Goal: Information Seeking & Learning: Learn about a topic

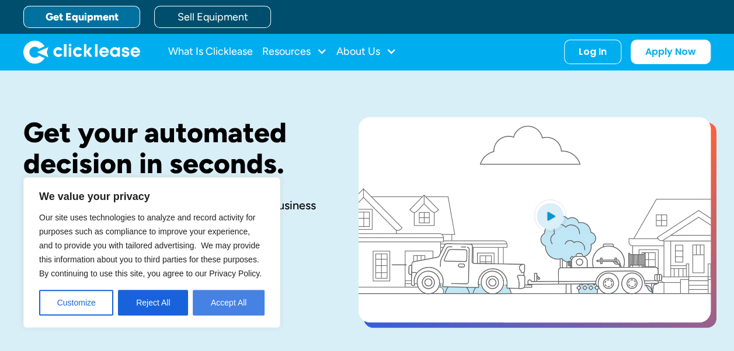
click at [220, 304] on button "Accept All" at bounding box center [229, 303] width 72 height 26
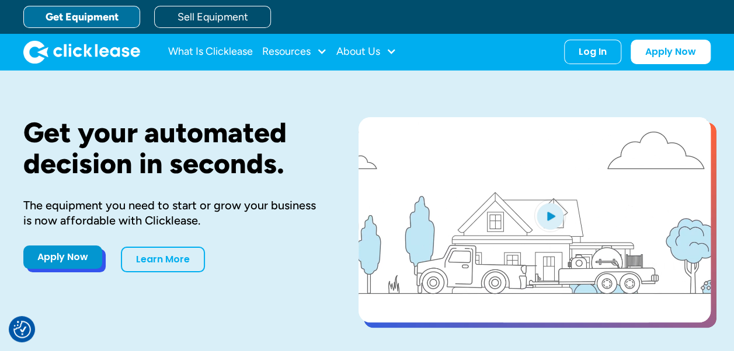
click at [61, 256] on link "Apply Now" at bounding box center [62, 257] width 79 height 23
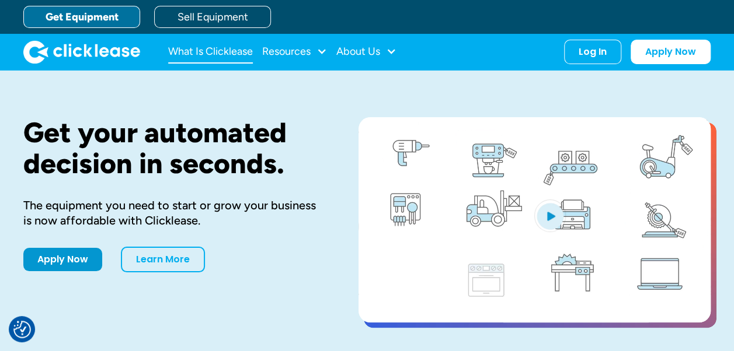
click at [223, 48] on link "What Is Clicklease" at bounding box center [210, 51] width 85 height 23
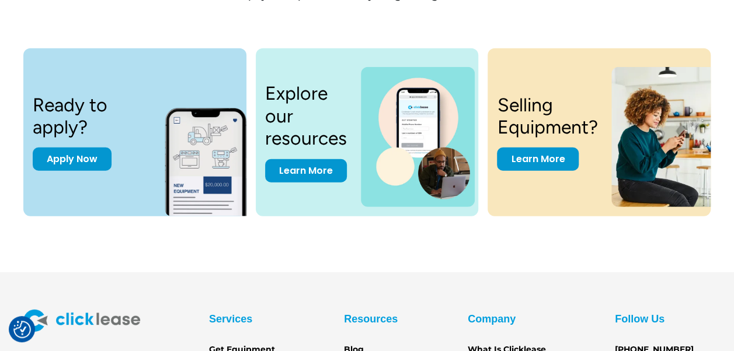
scroll to position [1690, 0]
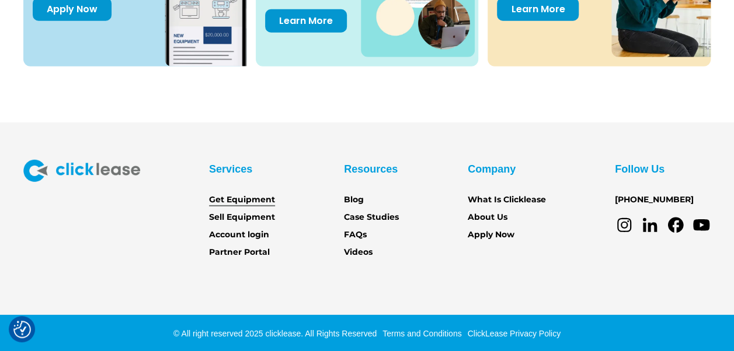
click at [230, 194] on link "Get Equipment" at bounding box center [242, 200] width 66 height 13
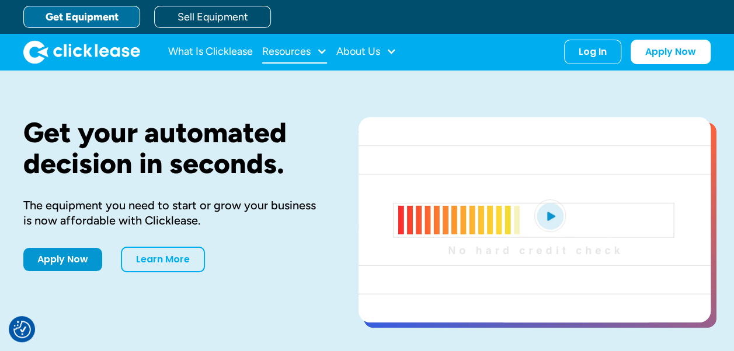
click at [298, 51] on div "Resources" at bounding box center [286, 51] width 48 height 0
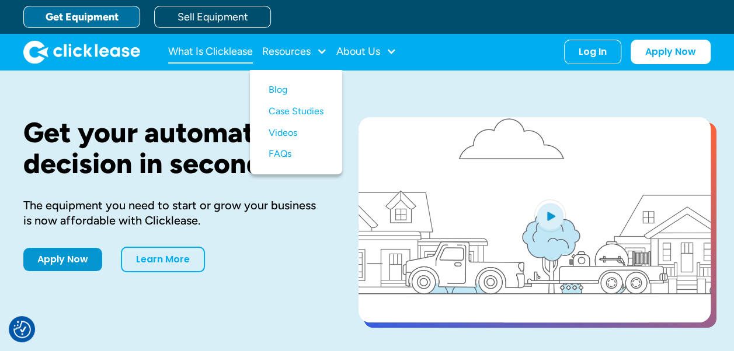
click at [213, 48] on link "What Is Clicklease" at bounding box center [210, 51] width 85 height 23
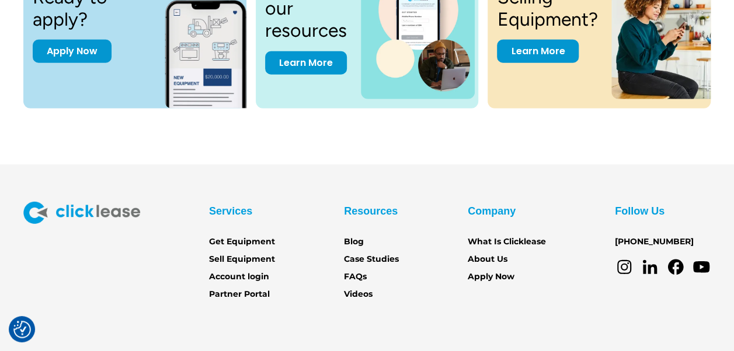
scroll to position [1690, 0]
